Goal: Task Accomplishment & Management: Manage account settings

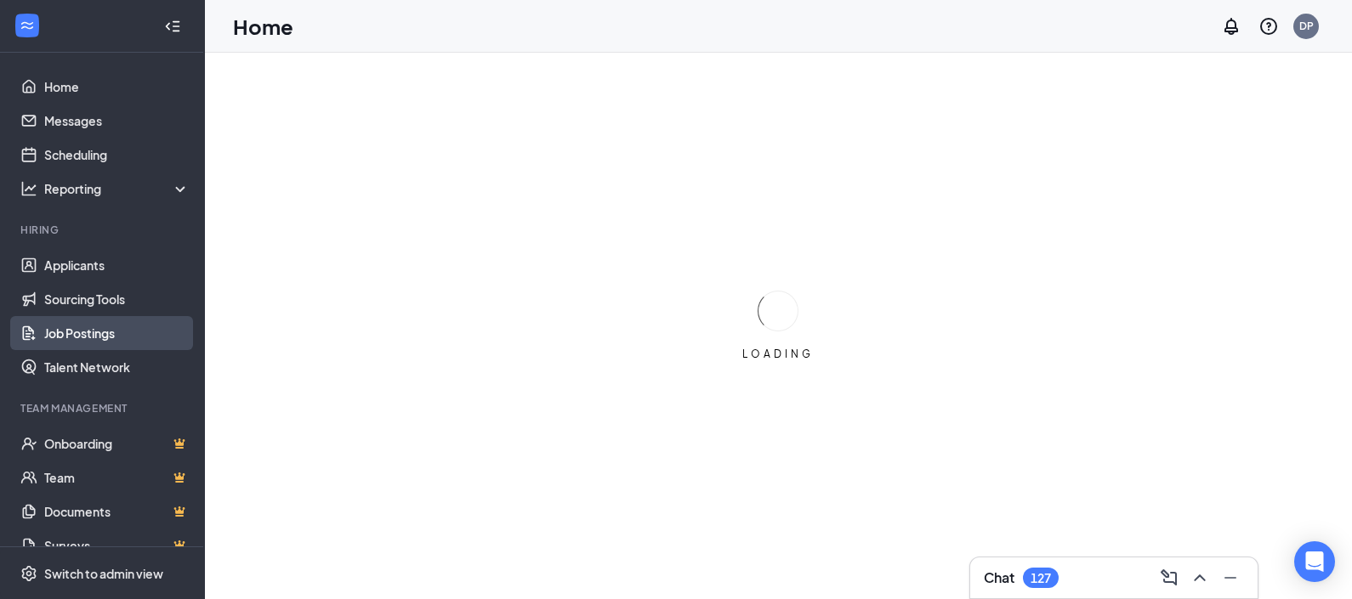
click at [98, 332] on link "Job Postings" at bounding box center [116, 333] width 145 height 34
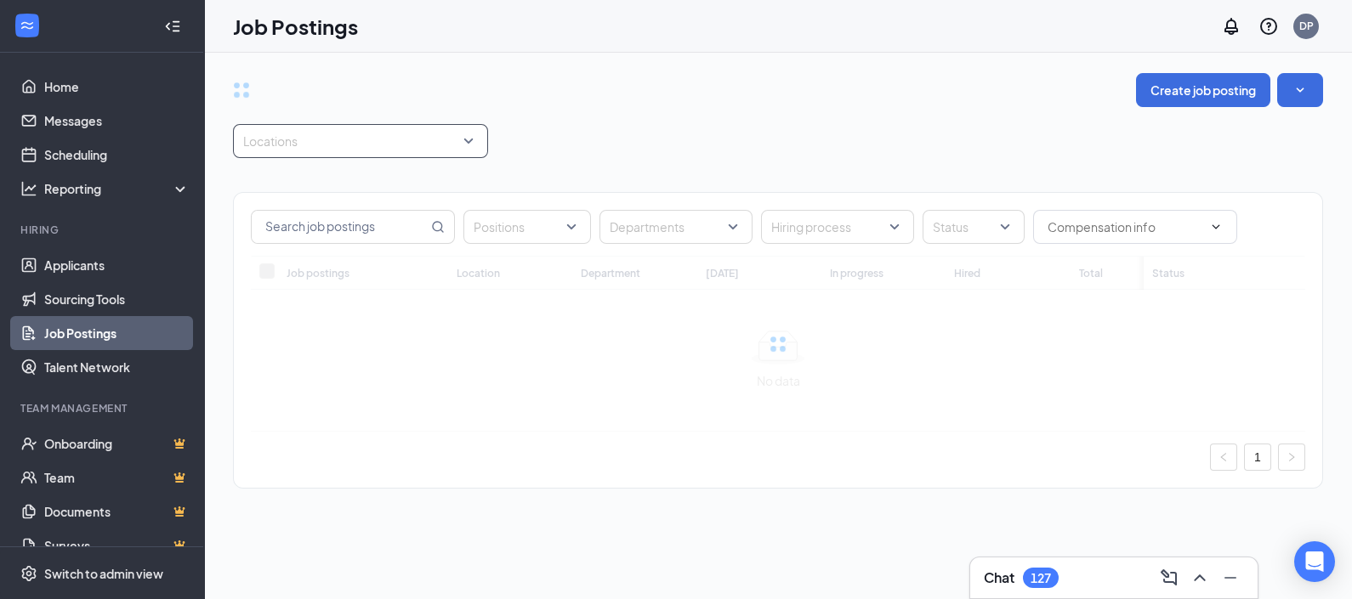
click at [336, 145] on div at bounding box center [352, 141] width 230 height 27
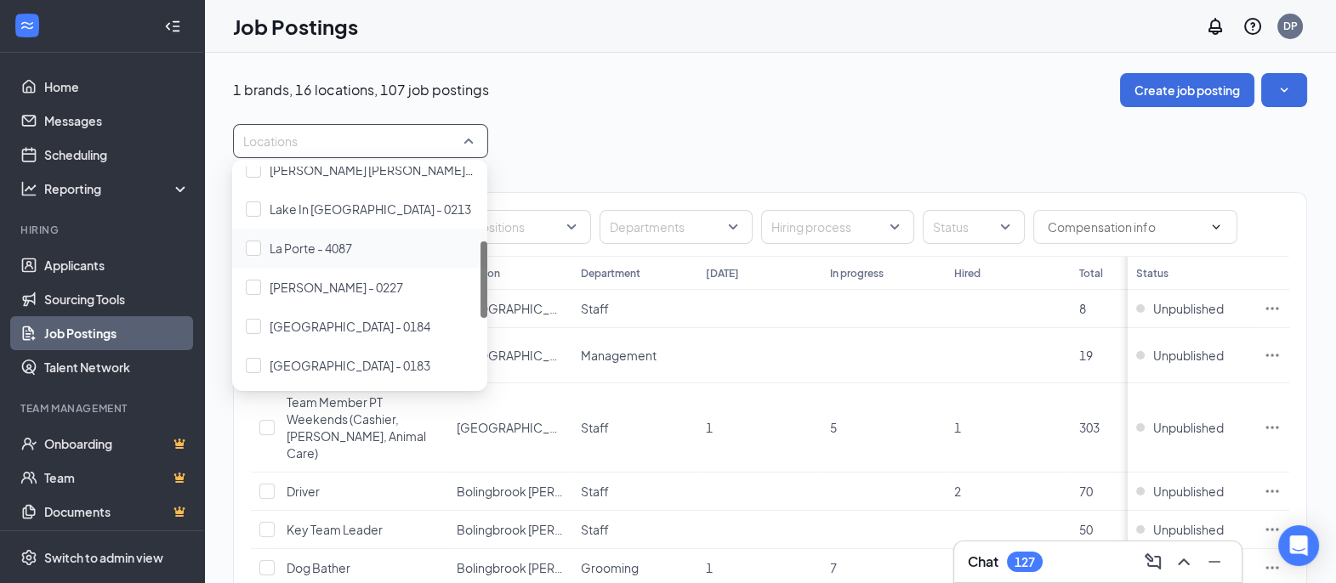
scroll to position [319, 0]
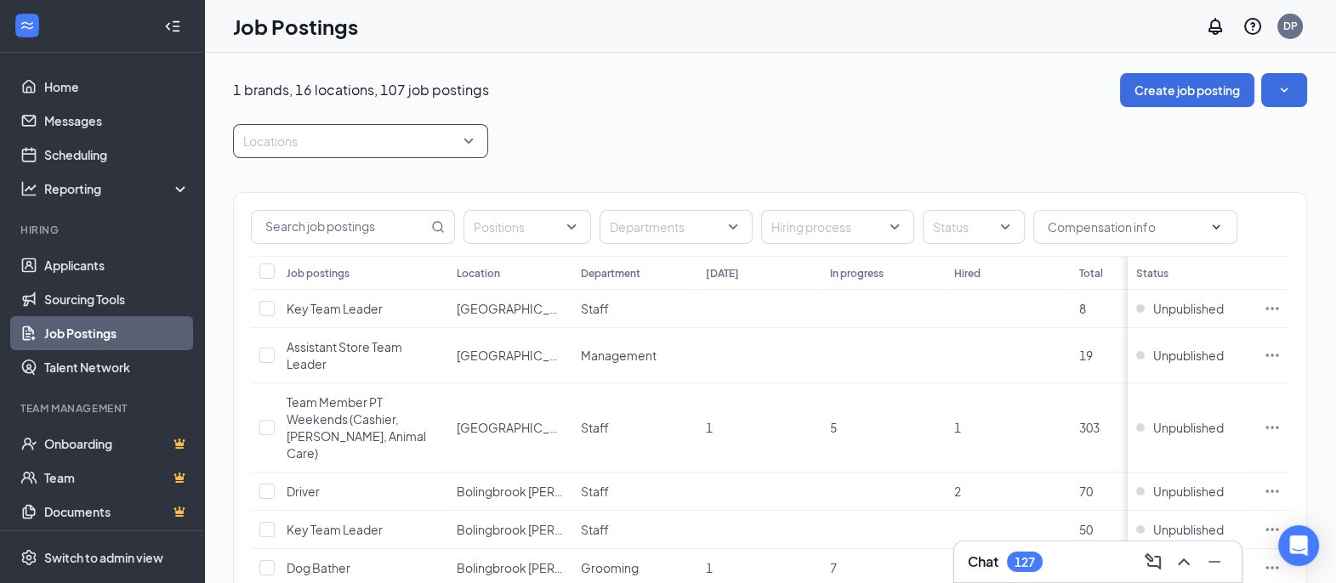
click at [344, 142] on div at bounding box center [352, 141] width 230 height 27
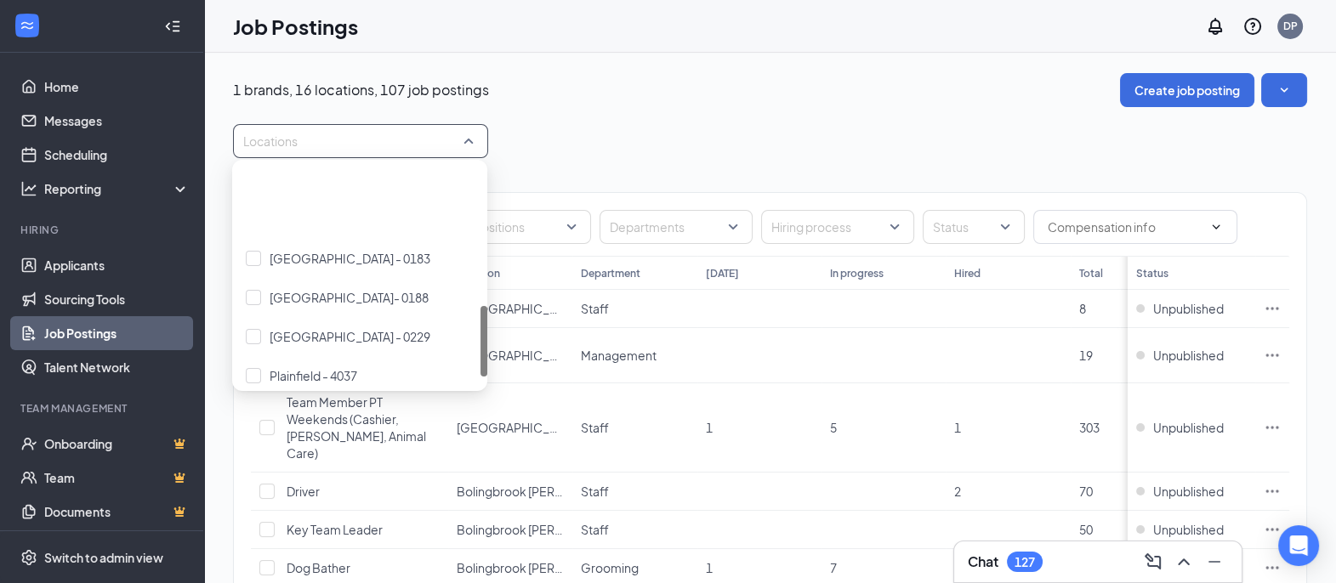
scroll to position [424, 0]
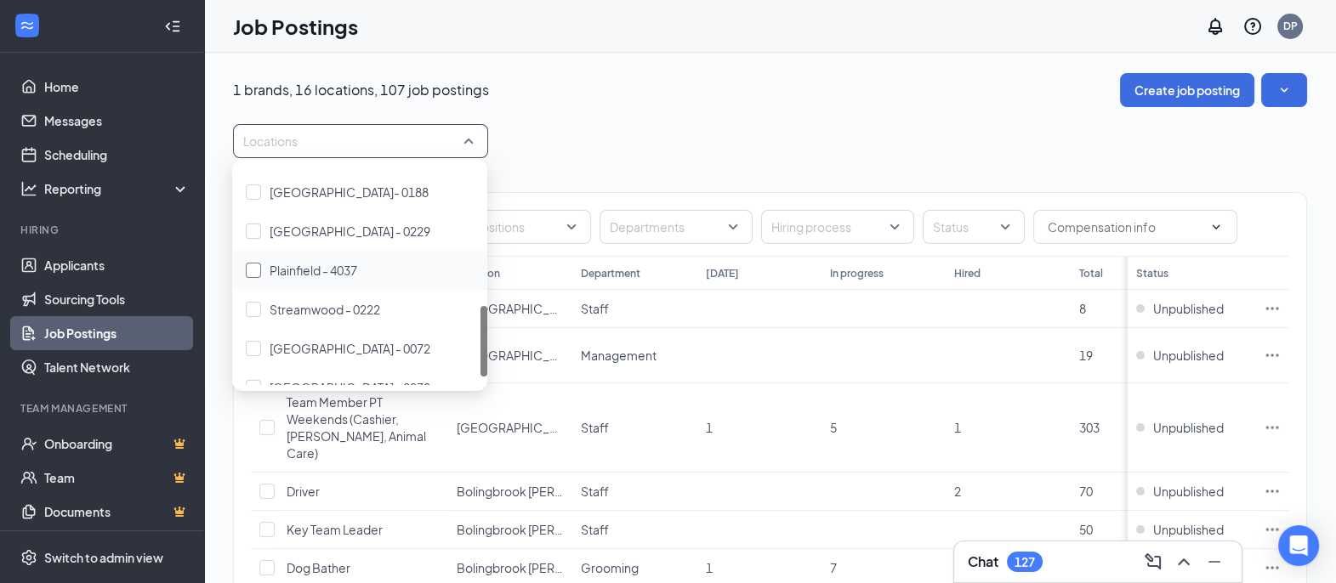
click at [256, 269] on div at bounding box center [253, 270] width 15 height 15
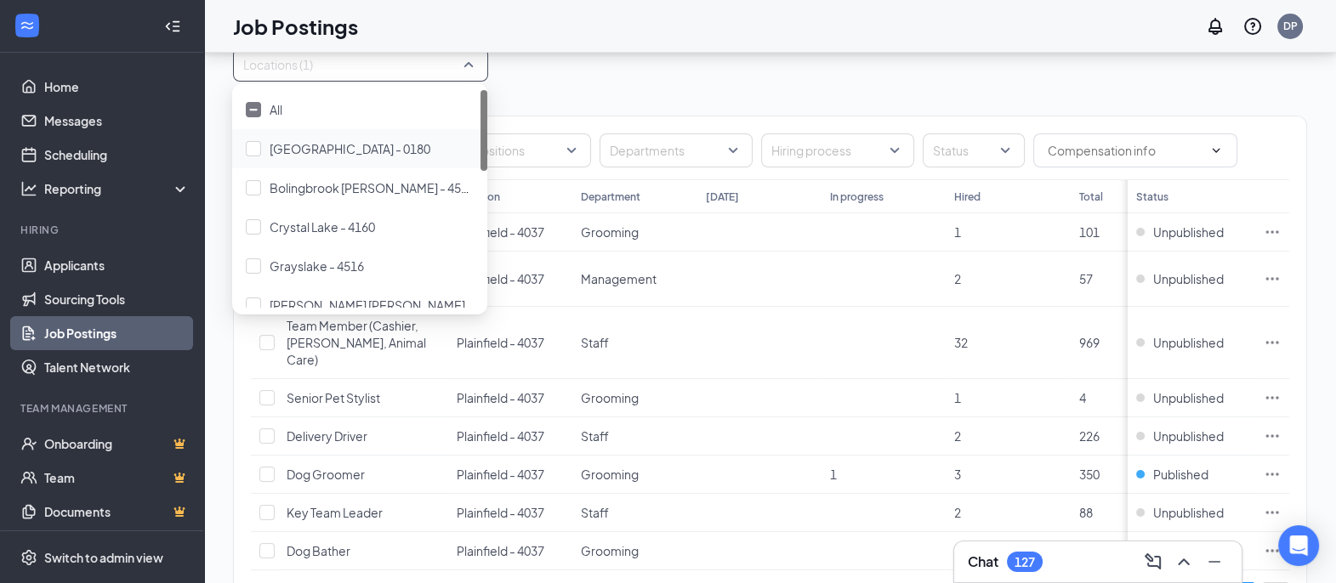
scroll to position [155, 0]
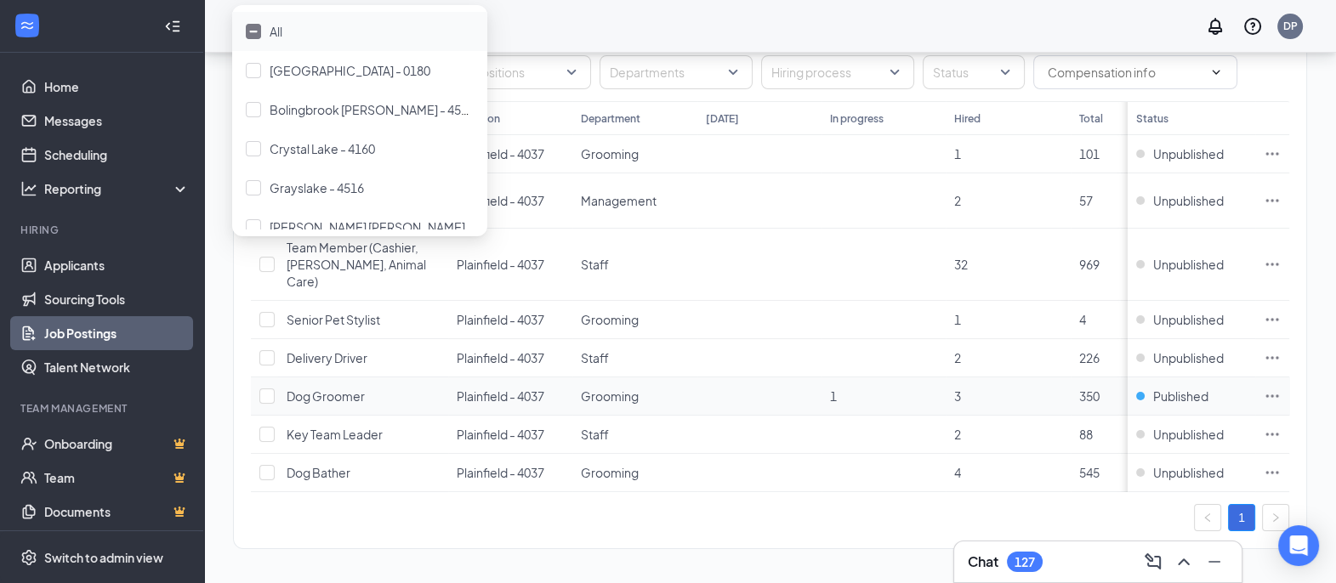
click at [1280, 388] on icon "Ellipses" at bounding box center [1271, 396] width 17 height 17
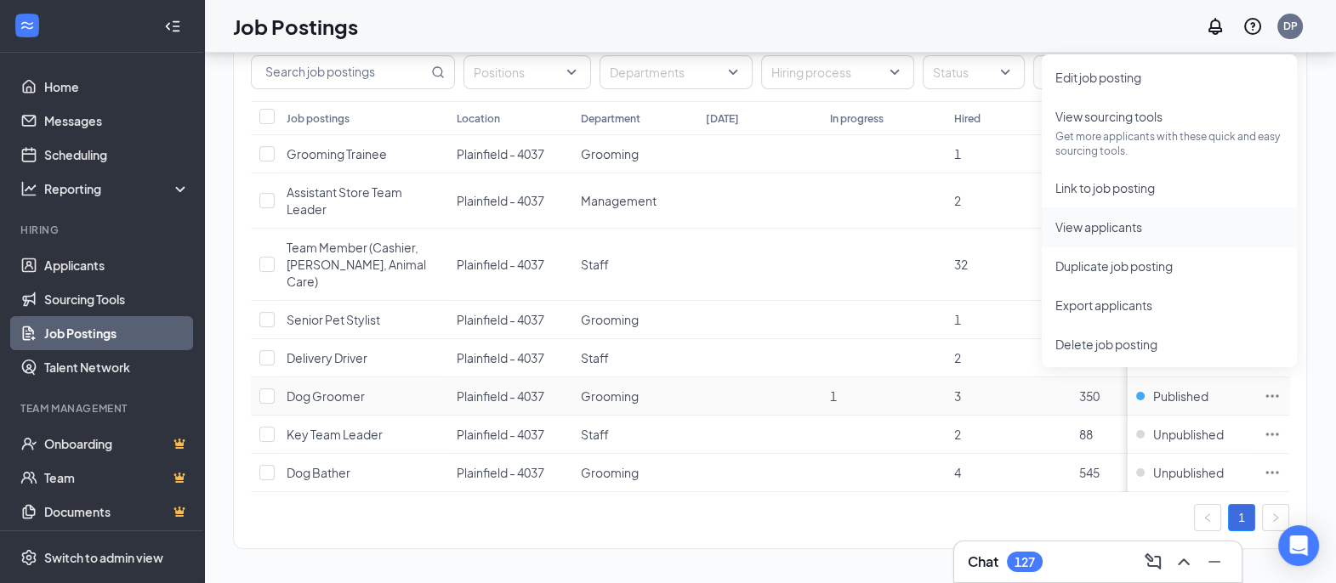
click at [1123, 227] on span "View applicants" at bounding box center [1098, 226] width 87 height 15
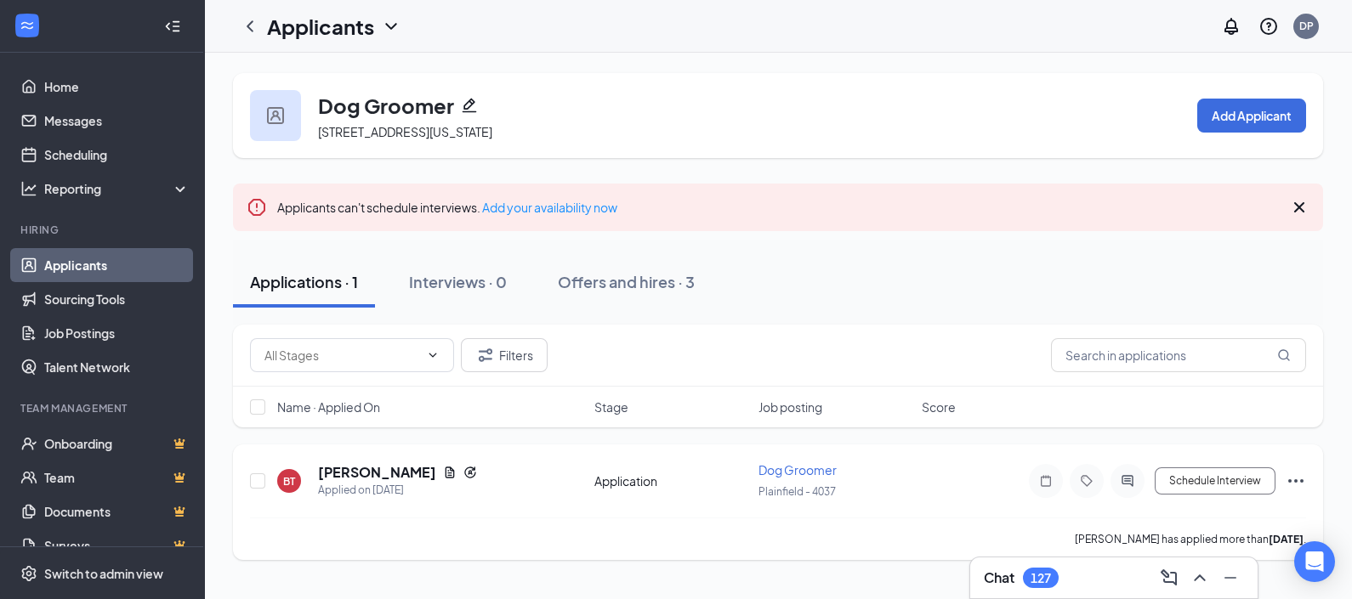
click at [1292, 475] on icon "Ellipses" at bounding box center [1295, 481] width 20 height 20
click at [381, 476] on h5 "Britney Torino" at bounding box center [377, 472] width 118 height 19
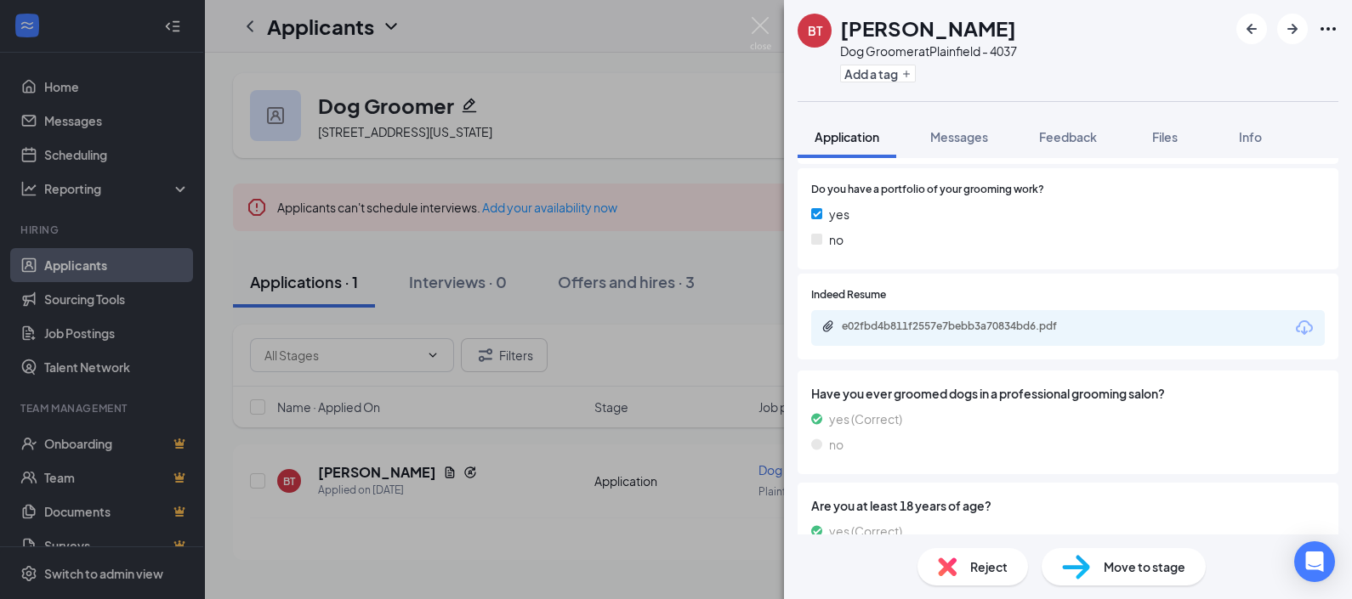
scroll to position [424, 0]
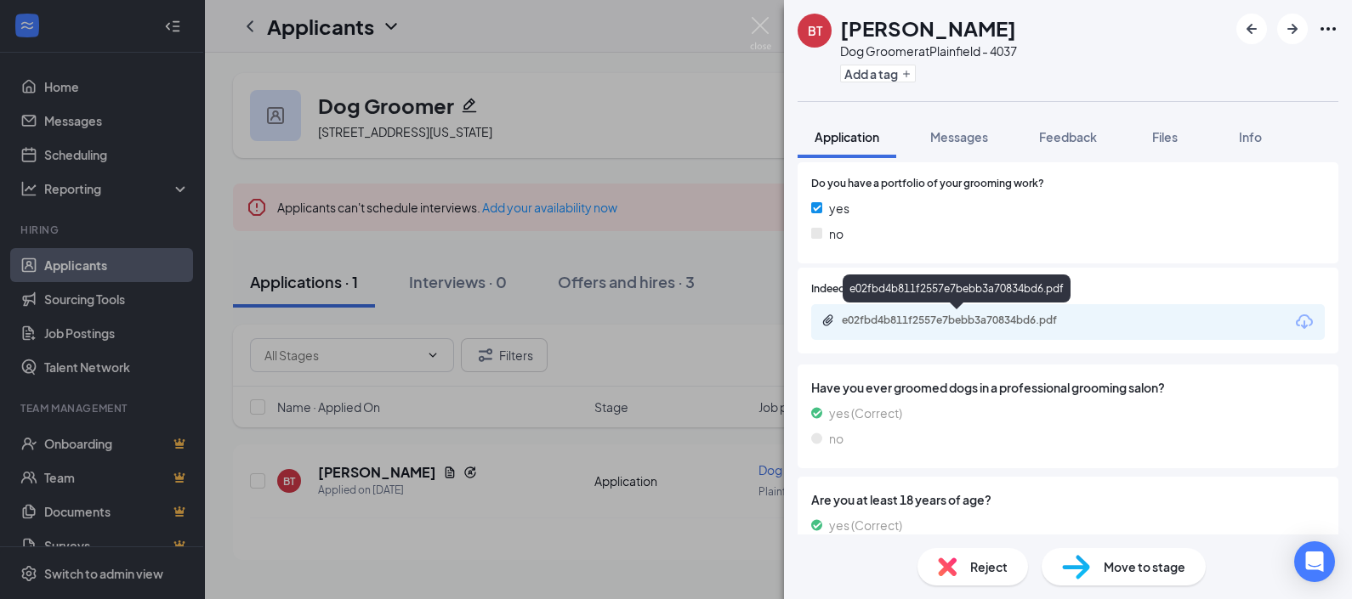
click at [873, 318] on div "e02fbd4b811f2557e7bebb3a70834bd6.pdf" at bounding box center [961, 321] width 238 height 14
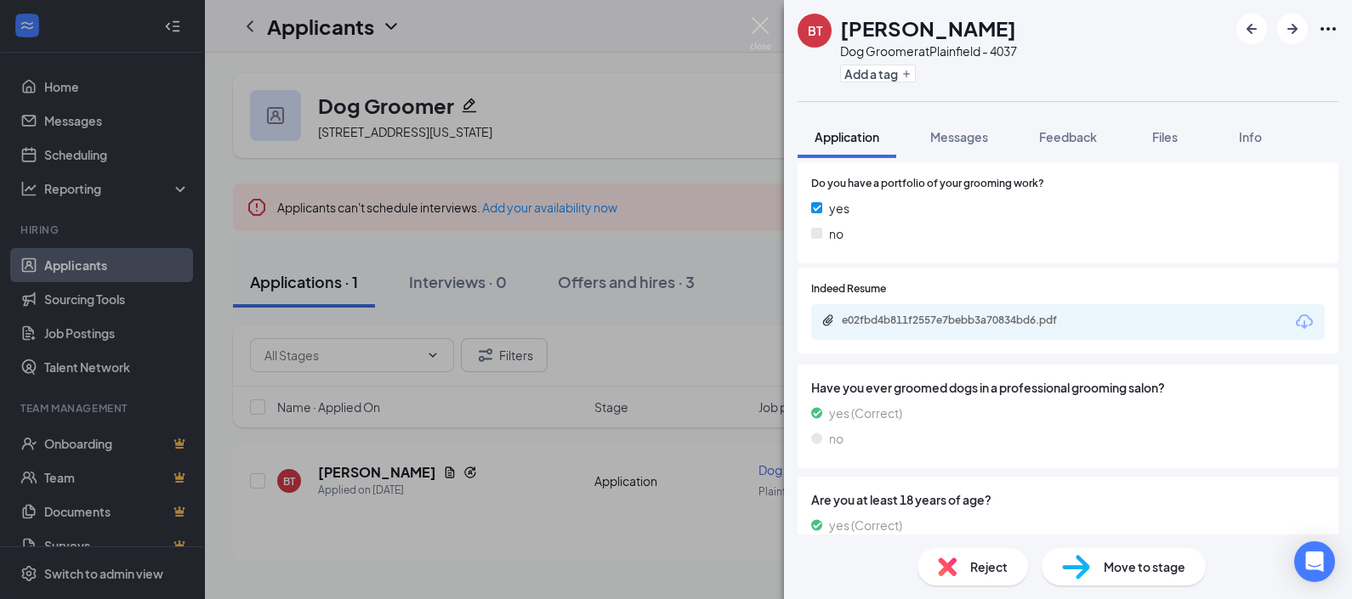
click at [988, 566] on span "Reject" at bounding box center [988, 567] width 37 height 19
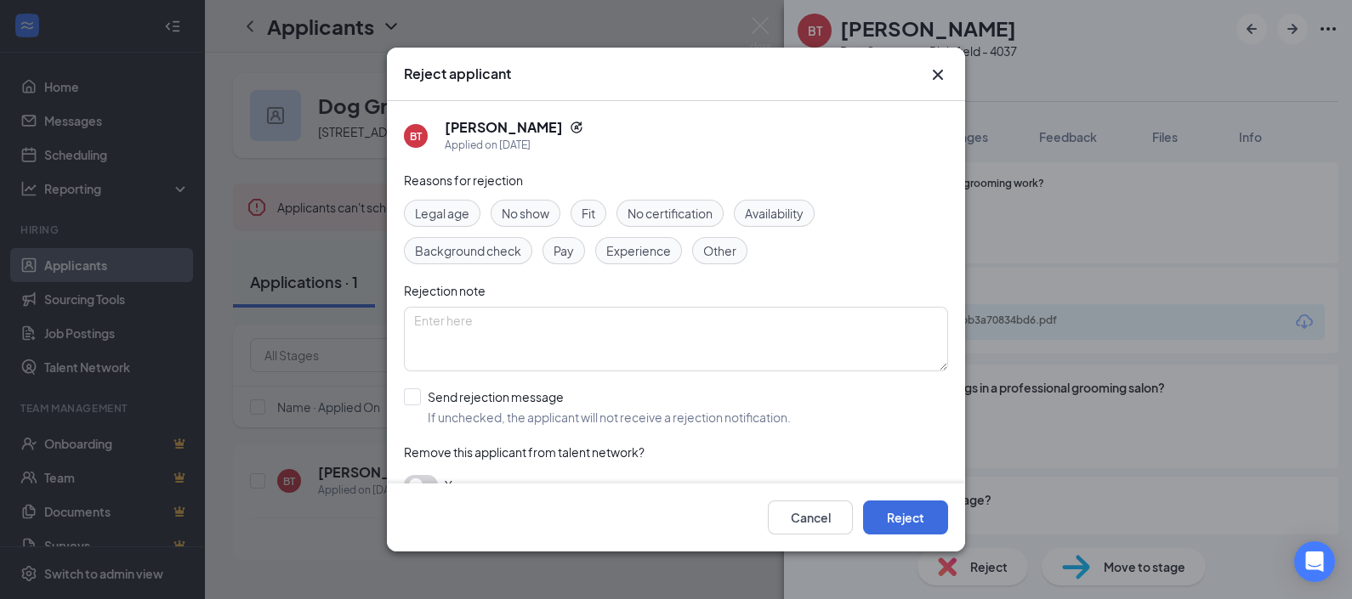
click at [581, 208] on div "Fit" at bounding box center [588, 213] width 36 height 27
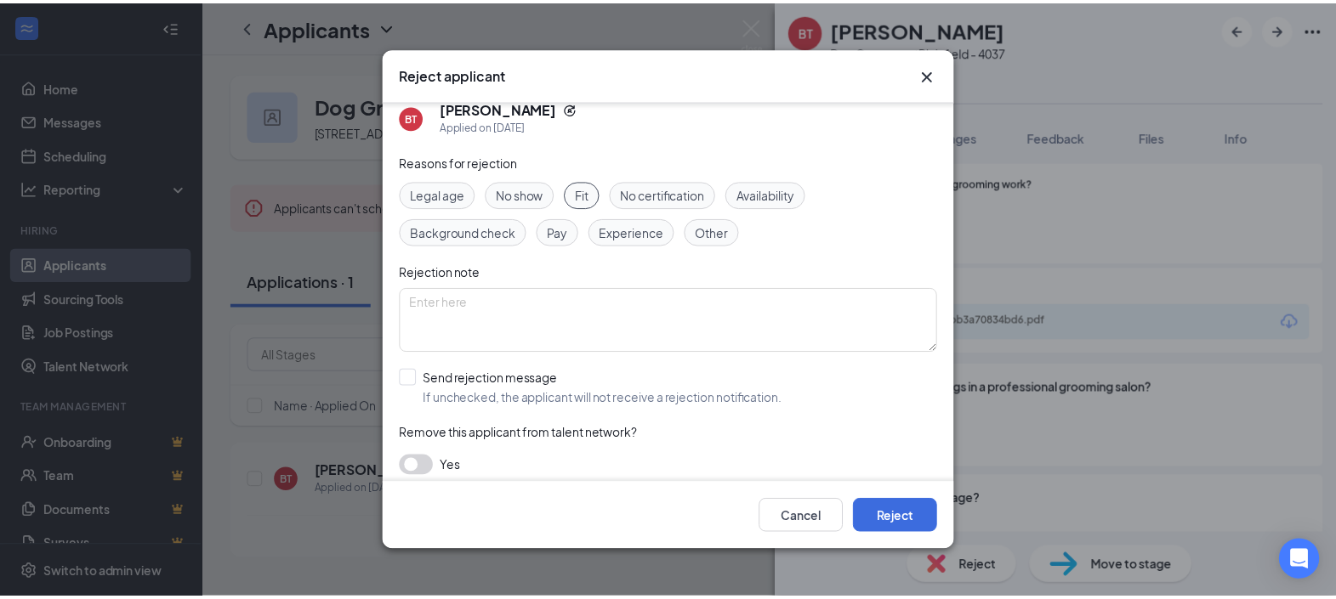
scroll to position [29, 0]
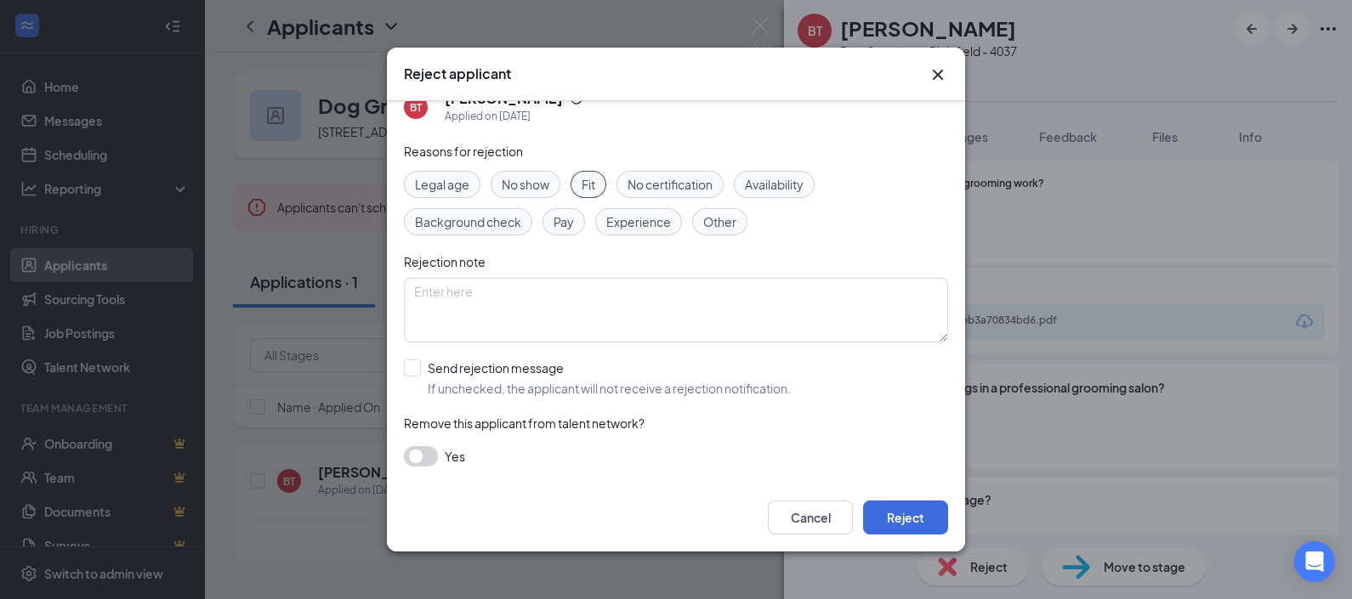
click at [426, 452] on button "button" at bounding box center [421, 456] width 34 height 20
click at [900, 510] on button "Reject" at bounding box center [905, 518] width 85 height 34
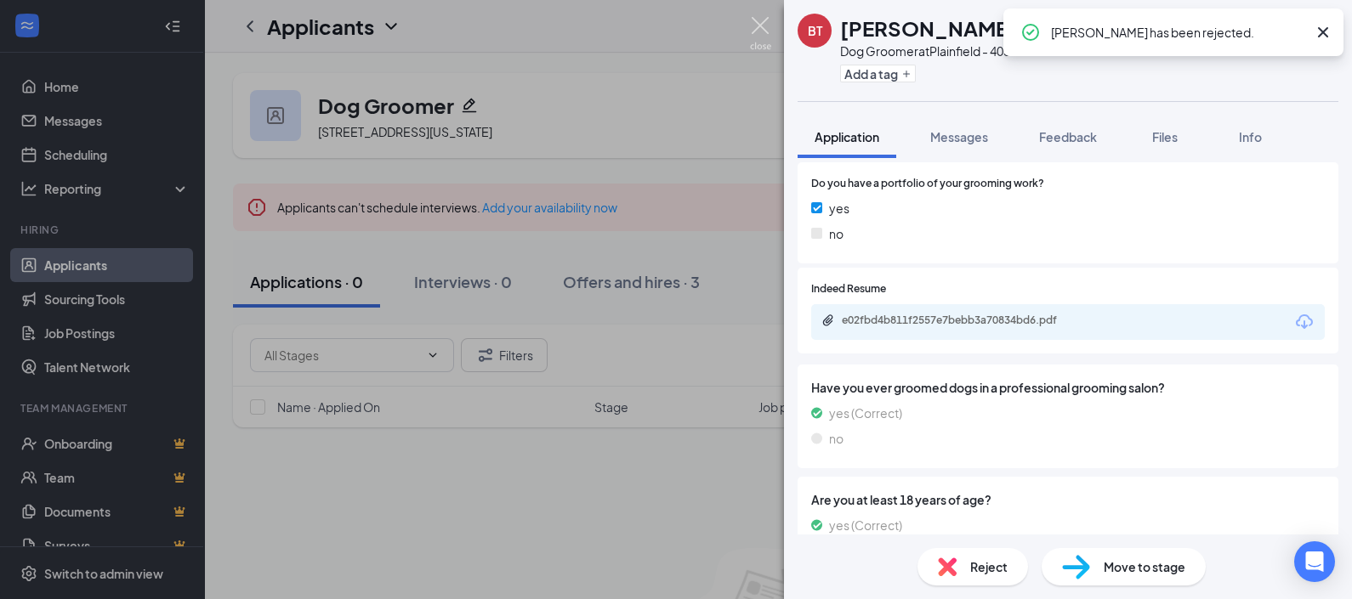
click at [758, 28] on img at bounding box center [760, 33] width 21 height 33
